Goal: Download file/media

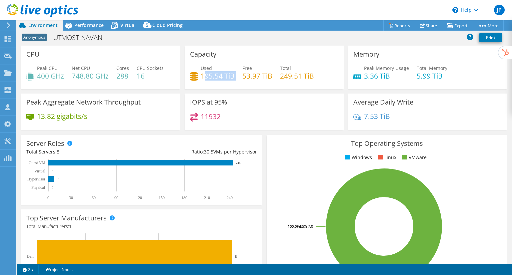
drag, startPoint x: 233, startPoint y: 76, endPoint x: 201, endPoint y: 74, distance: 31.7
click at [201, 74] on div "Used 195.54 TiB Free 53.97 TiB Total 249.51 TiB" at bounding box center [264, 76] width 149 height 22
click at [121, 24] on span "Virtual" at bounding box center [127, 25] width 15 height 6
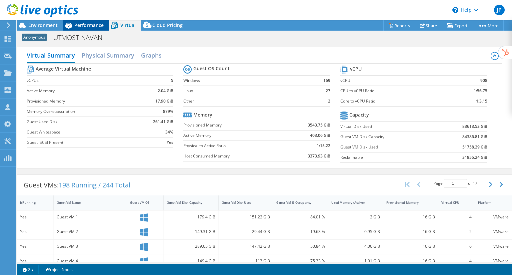
click at [92, 23] on span "Performance" at bounding box center [88, 25] width 29 height 6
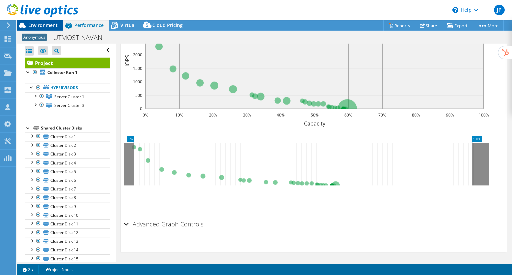
click at [48, 29] on div "Environment" at bounding box center [40, 25] width 46 height 11
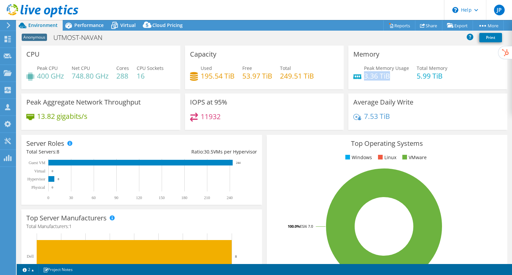
drag, startPoint x: 390, startPoint y: 76, endPoint x: 361, endPoint y: 74, distance: 28.7
click at [364, 74] on h4 "3.36 TiB" at bounding box center [386, 75] width 45 height 7
drag, startPoint x: 393, startPoint y: 116, endPoint x: 361, endPoint y: 111, distance: 32.7
click at [361, 113] on div "7.53 TiB" at bounding box center [427, 120] width 149 height 14
click at [170, 22] on span "Cloud Pricing" at bounding box center [167, 25] width 30 height 6
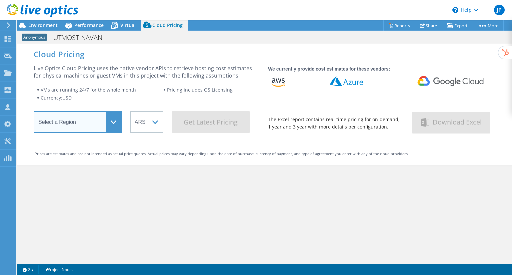
click at [103, 120] on select "Select a Region [GEOGRAPHIC_DATA] ([GEOGRAPHIC_DATA]) [GEOGRAPHIC_DATA] ([GEOGR…" at bounding box center [78, 122] width 88 height 22
click at [34, 113] on select "Select a Region [GEOGRAPHIC_DATA] ([GEOGRAPHIC_DATA]) [GEOGRAPHIC_DATA] ([GEOGR…" at bounding box center [78, 122] width 88 height 22
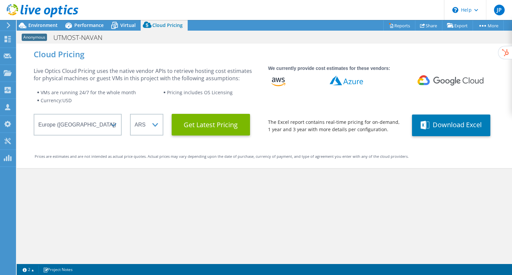
click at [146, 107] on div "Live Optics Cloud Pricing uses the native vendor APIs to retrieve hosting cost …" at bounding box center [147, 101] width 226 height 68
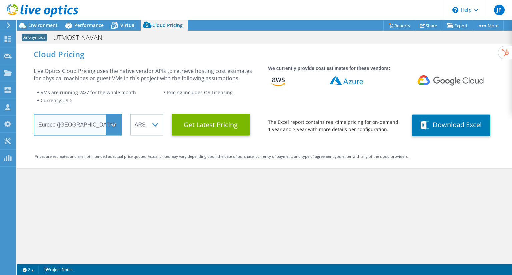
click at [109, 121] on select "Select a Region [GEOGRAPHIC_DATA] ([GEOGRAPHIC_DATA]) [GEOGRAPHIC_DATA] ([GEOGR…" at bounding box center [78, 125] width 88 height 22
select select "EULondon"
click at [34, 114] on select "Select a Region [GEOGRAPHIC_DATA] ([GEOGRAPHIC_DATA]) [GEOGRAPHIC_DATA] ([GEOGR…" at bounding box center [78, 125] width 88 height 22
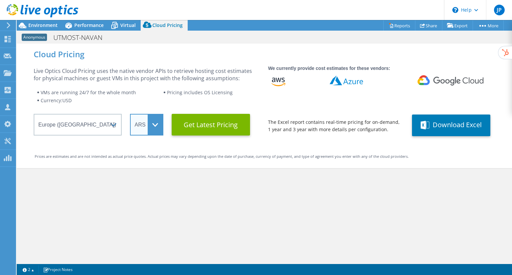
click at [141, 131] on select "ARS AUD BRL CAD CHF CLP CNY DKK EUR GBP HKD HUF INR JPY MXN MYR NOK NZD PEN SEK…" at bounding box center [146, 125] width 33 height 22
click at [130, 114] on select "ARS AUD BRL CAD CHF CLP CNY DKK EUR GBP HKD HUF INR JPY MXN MYR NOK NZD PEN SEK…" at bounding box center [146, 125] width 33 height 22
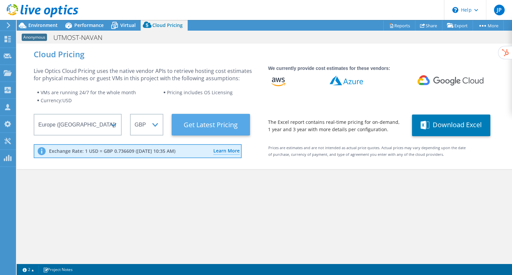
click at [229, 123] on Latest "Get Latest Pricing" at bounding box center [211, 125] width 78 height 22
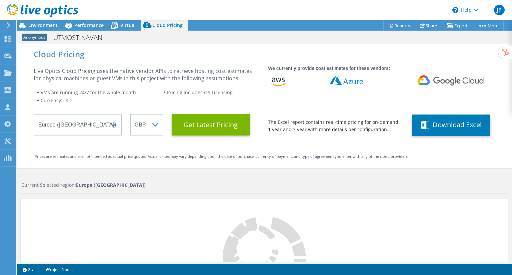
scroll to position [91, 0]
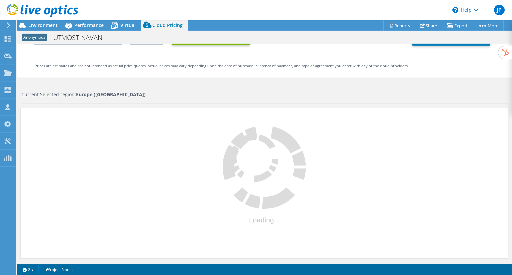
select select "GBP"
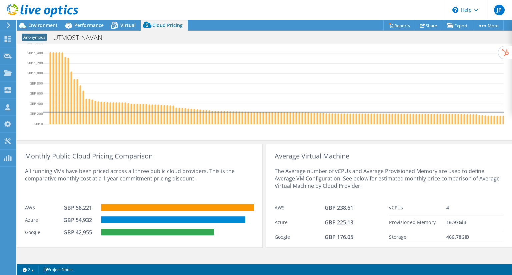
scroll to position [241, 0]
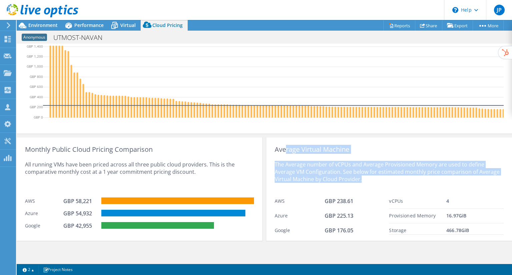
drag, startPoint x: 281, startPoint y: 152, endPoint x: 362, endPoint y: 182, distance: 86.6
click at [362, 182] on div "Average Virtual Machine The Average number of vCPUs and Average Provisioned Mem…" at bounding box center [388, 189] width 245 height 103
click at [362, 182] on div "The Average number of vCPUs and Average Provisioned Memory are used to define A…" at bounding box center [388, 173] width 229 height 41
drag, startPoint x: 365, startPoint y: 178, endPoint x: 268, endPoint y: 148, distance: 100.7
click at [268, 148] on div "Average Virtual Machine The Average number of vCPUs and Average Provisioned Mem…" at bounding box center [388, 189] width 245 height 103
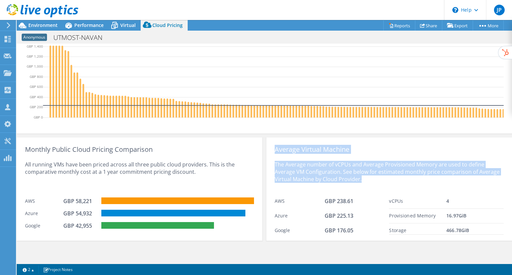
click at [398, 179] on div "The Average number of vCPUs and Average Provisioned Memory are used to define A…" at bounding box center [388, 173] width 229 height 41
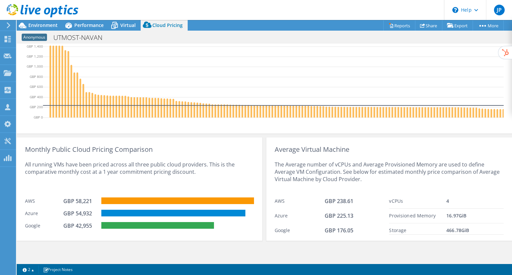
scroll to position [189, 0]
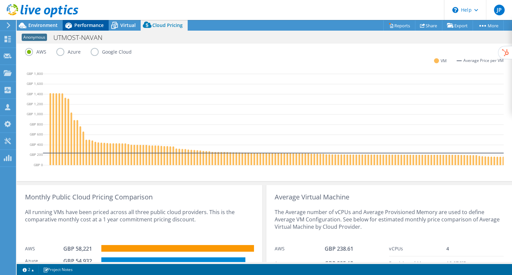
click at [94, 26] on span "Performance" at bounding box center [88, 25] width 29 height 6
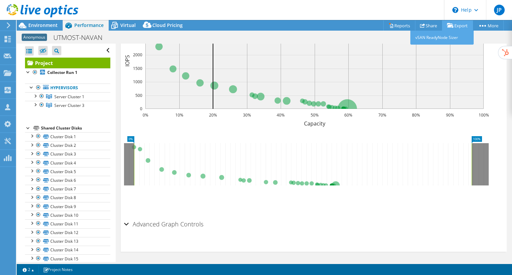
click at [455, 22] on link "Export" at bounding box center [457, 25] width 31 height 10
click at [400, 21] on link "Reports" at bounding box center [399, 25] width 32 height 10
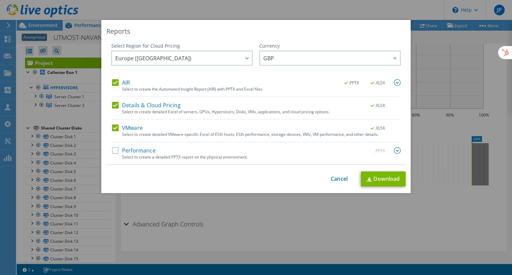
click at [113, 147] on label "Performance" at bounding box center [134, 150] width 44 height 7
click at [0, 0] on input "Performance" at bounding box center [0, 0] width 0 height 0
click at [377, 183] on link "Download" at bounding box center [383, 179] width 45 height 15
